Goal: Information Seeking & Learning: Stay updated

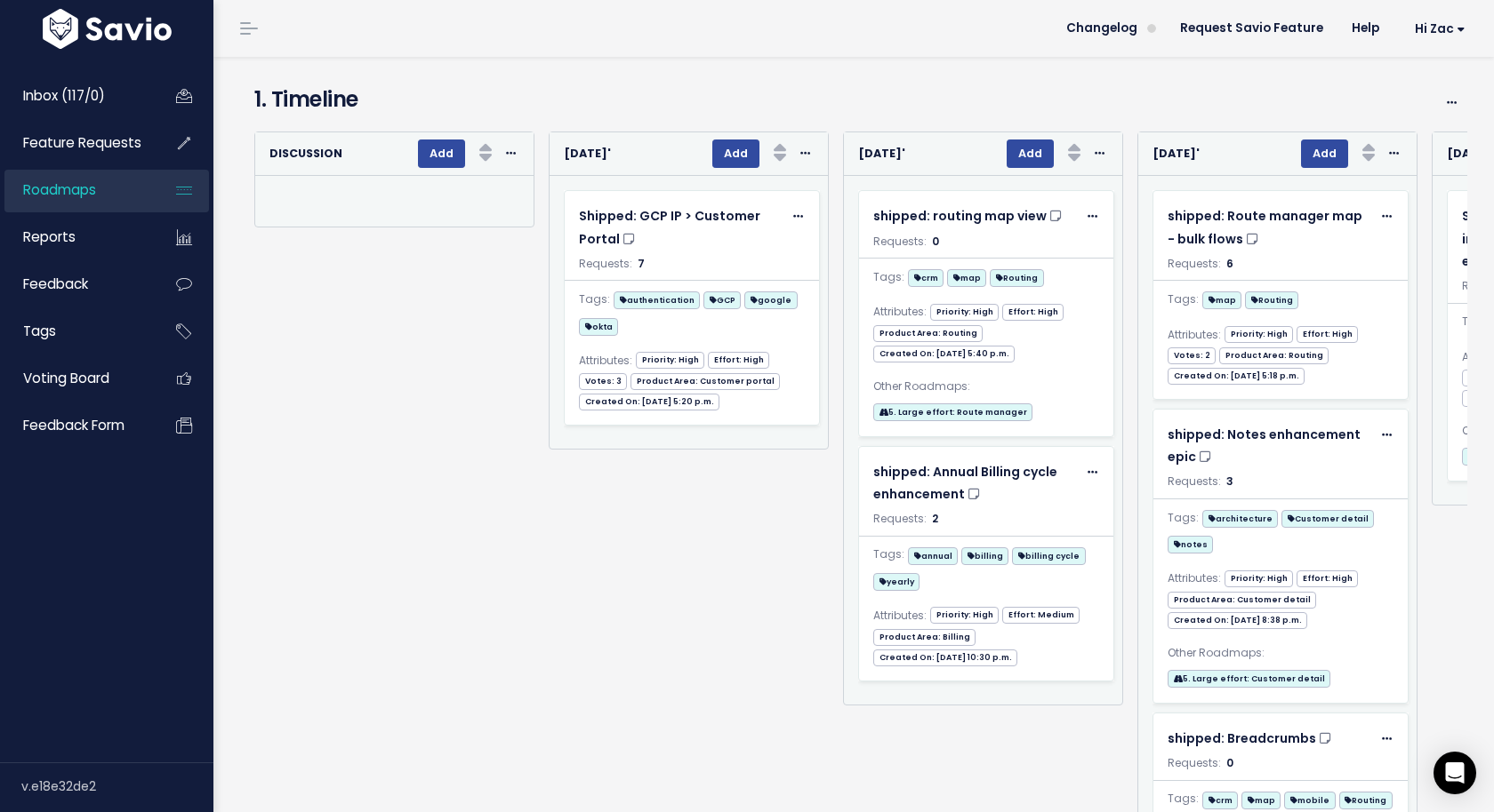
scroll to position [133, 0]
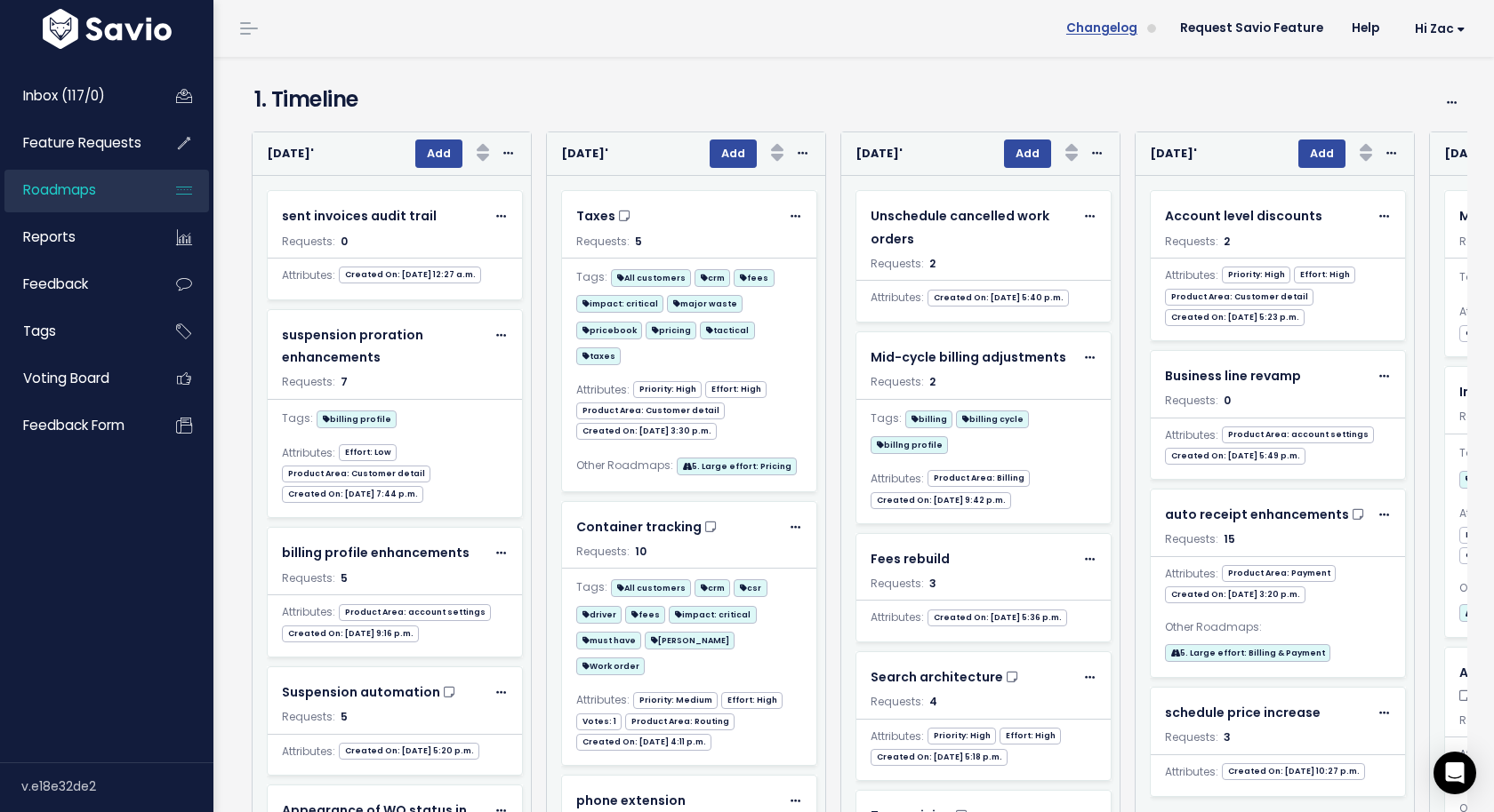
click at [1096, 23] on span "Changelog" at bounding box center [1101, 28] width 71 height 12
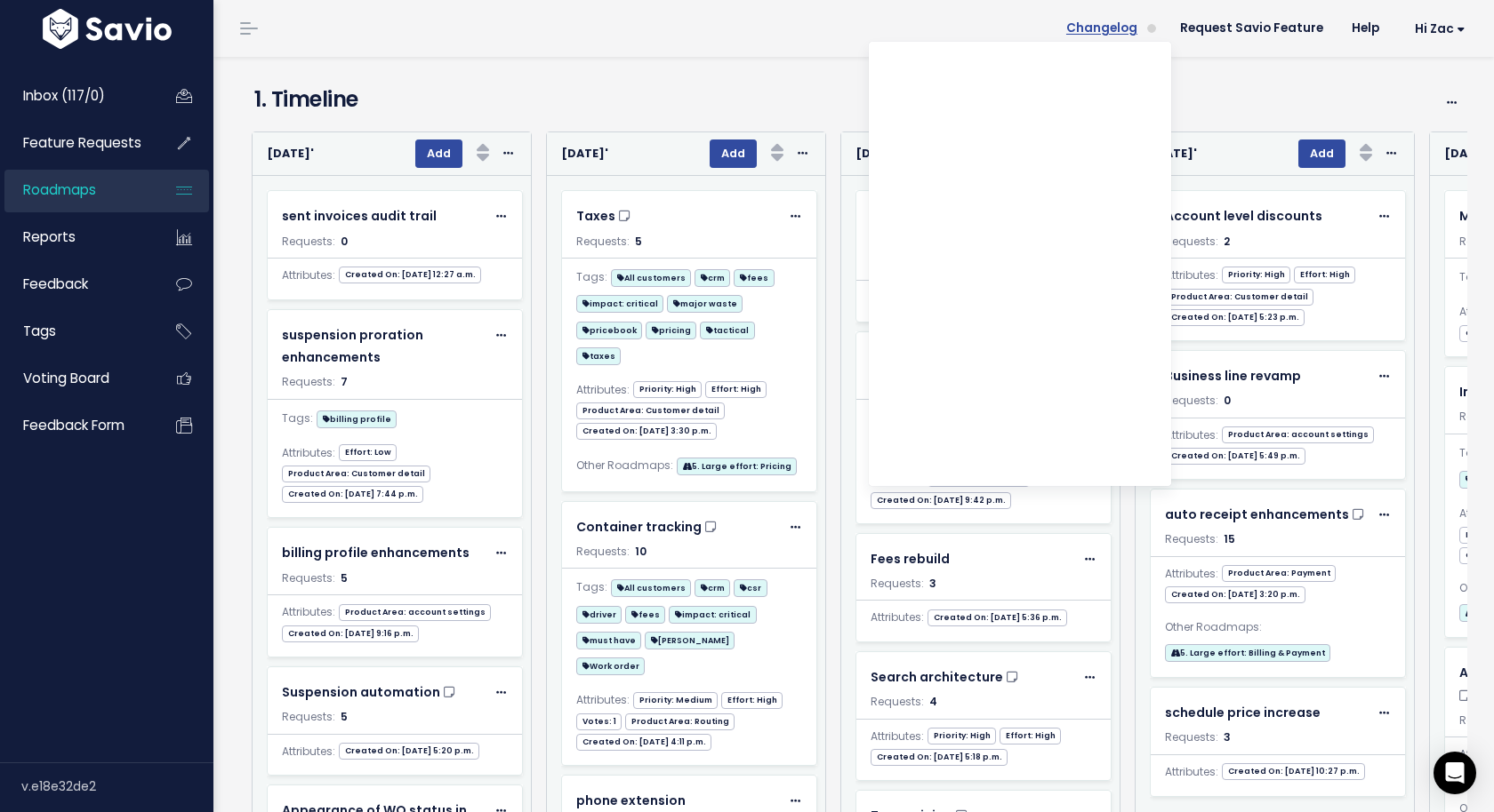
click at [1117, 26] on span "Changelog" at bounding box center [1101, 28] width 71 height 12
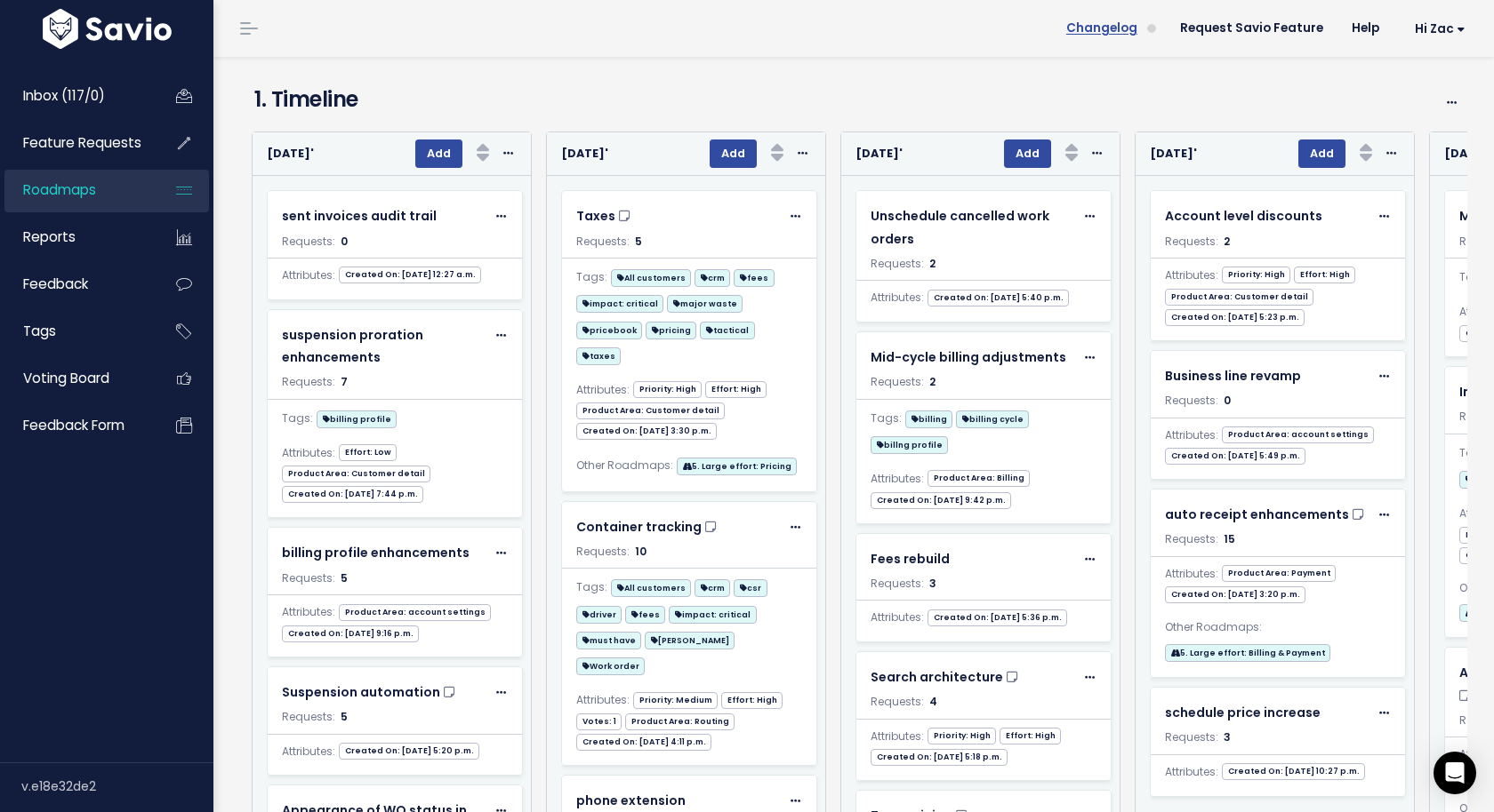
click at [1117, 26] on span "Changelog" at bounding box center [1101, 28] width 71 height 12
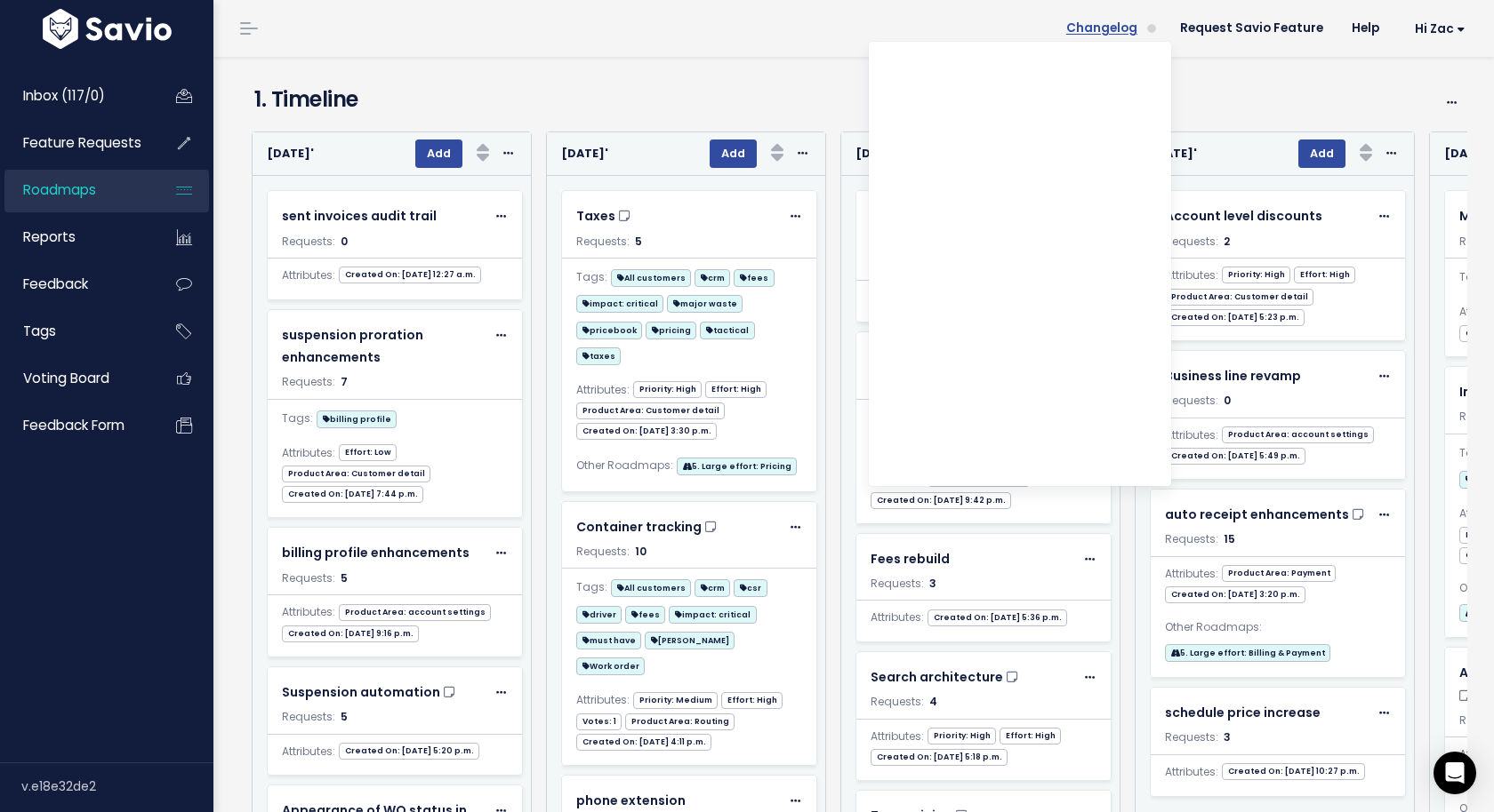
click at [1117, 26] on span "Changelog" at bounding box center [1101, 28] width 71 height 12
